Goal: Task Accomplishment & Management: Manage account settings

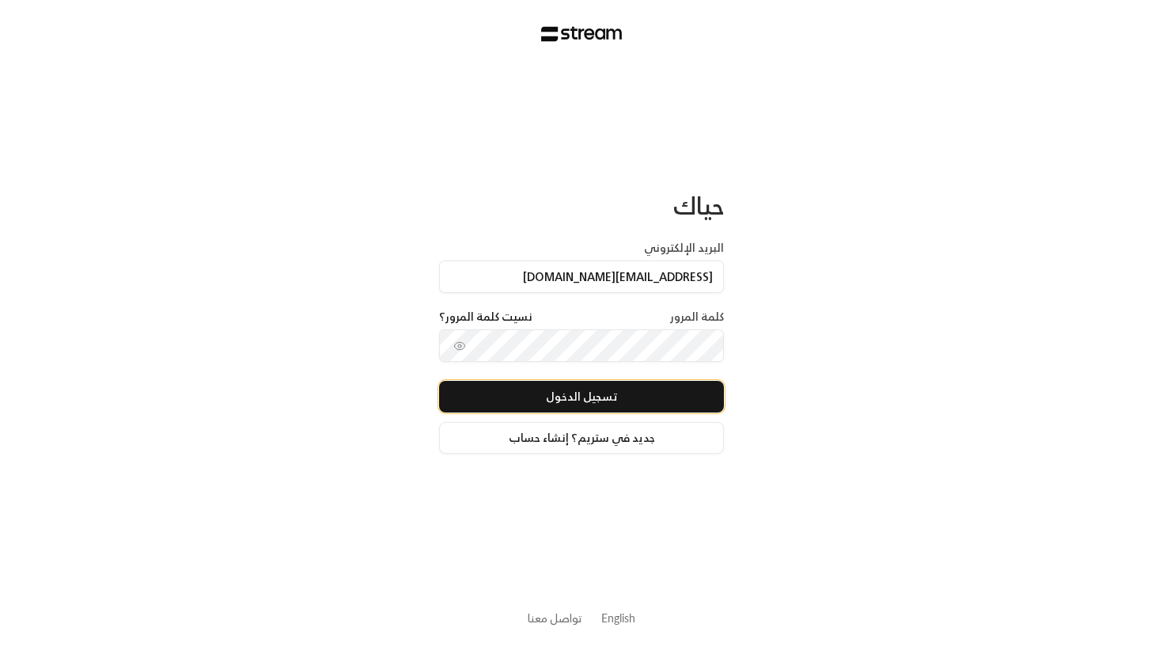
click at [566, 390] on button "تسجيل الدخول" at bounding box center [581, 397] width 285 height 32
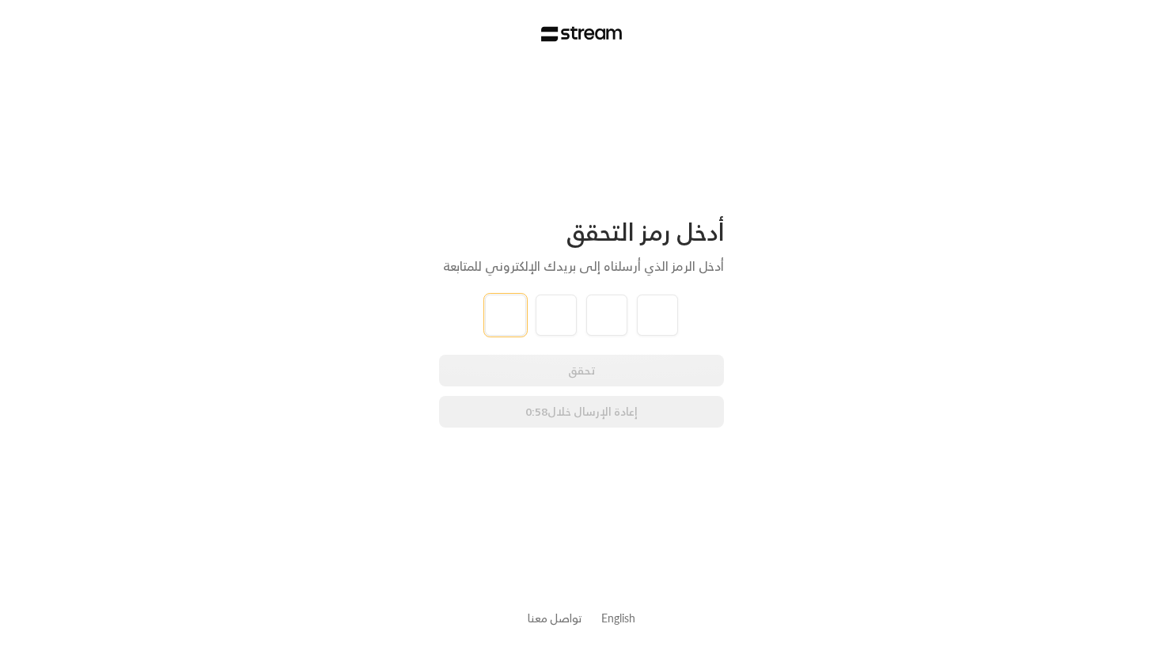
click at [512, 328] on input "tel" at bounding box center [505, 314] width 41 height 41
type input "8"
type input "1"
type input "5"
type input "6"
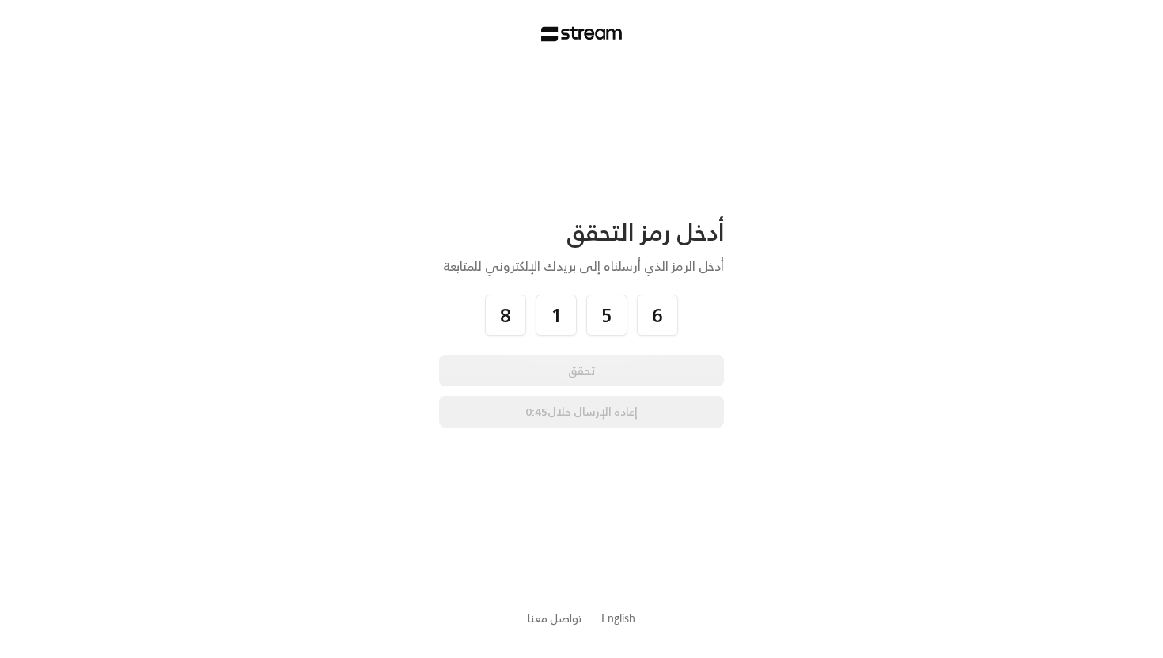
click at [780, 332] on div "أدخل رمز التحقق أدخل الرمز الذي أرسلناه إلى بريدك الإلكتروني للمتابعة 8 1 5 6 ت…" at bounding box center [581, 329] width 1163 height 658
